Goal: Information Seeking & Learning: Learn about a topic

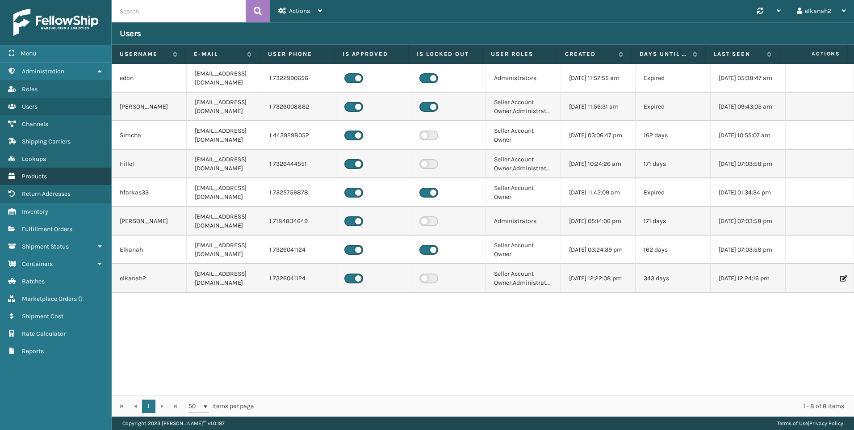
click at [46, 185] on link "Products" at bounding box center [55, 176] width 111 height 17
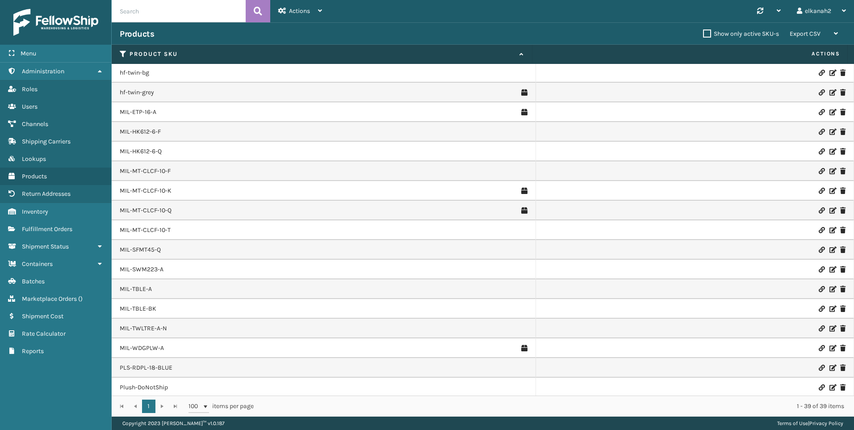
scroll to position [435, 0]
click at [154, 129] on link "MIL-HK612-6-F" at bounding box center [140, 130] width 41 height 9
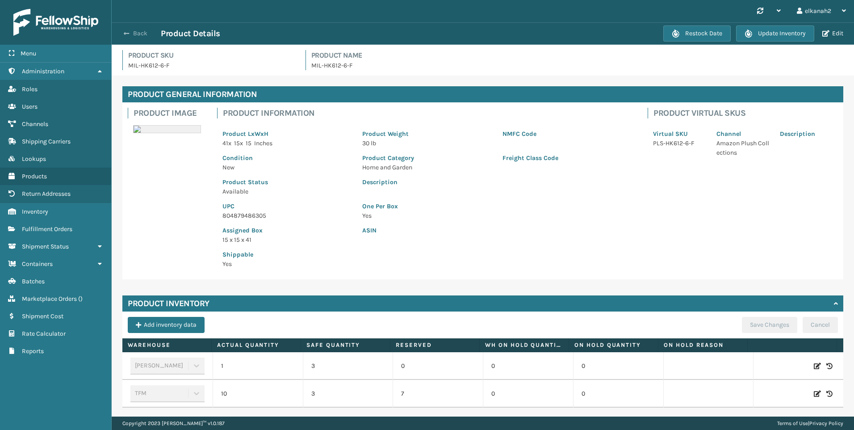
click at [139, 34] on button "Back" at bounding box center [140, 33] width 41 height 8
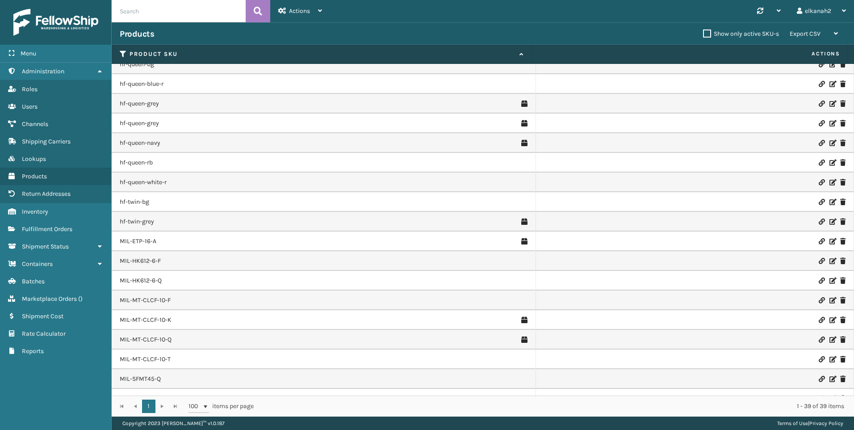
scroll to position [435, 0]
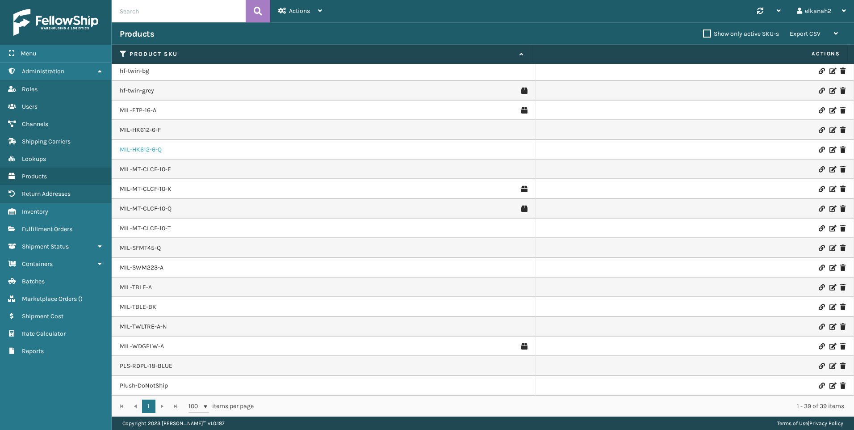
click at [141, 151] on link "MIL-HK612-6-Q" at bounding box center [141, 149] width 42 height 9
